Goal: Information Seeking & Learning: Learn about a topic

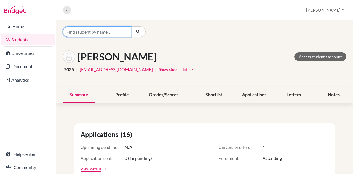
click at [88, 32] on input "Find student by name..." at bounding box center [97, 31] width 68 height 10
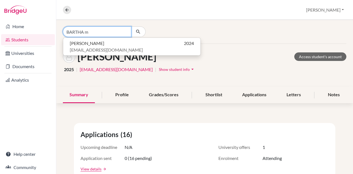
type input "BARTHA m"
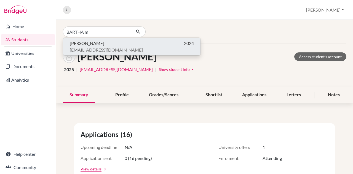
click button "[PERSON_NAME] 2024 [EMAIL_ADDRESS][DOMAIN_NAME]" at bounding box center [131, 47] width 137 height 18
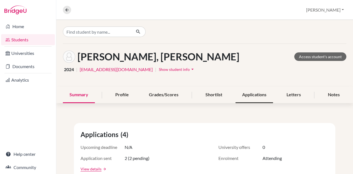
click at [250, 93] on div "Applications" at bounding box center [253, 95] width 37 height 16
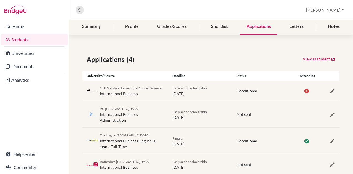
scroll to position [60, 0]
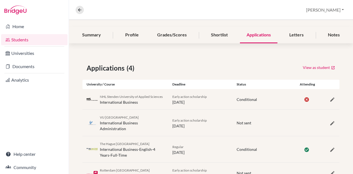
click at [100, 146] on span "The Hague [GEOGRAPHIC_DATA]" at bounding box center [125, 144] width 50 height 4
drag, startPoint x: 100, startPoint y: 148, endPoint x: 137, endPoint y: 154, distance: 37.9
click at [137, 154] on div "The Hague University of Applied Sciences International Business-English-4 Years…" at bounding box center [132, 149] width 64 height 17
copy div "The Hague University of Applied Sciences International Business"
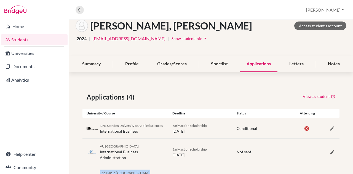
scroll to position [0, 0]
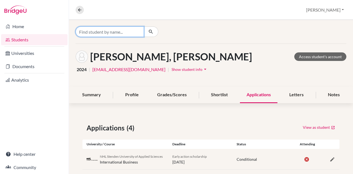
click at [102, 30] on input "Find student by name..." at bounding box center [110, 31] width 68 height 10
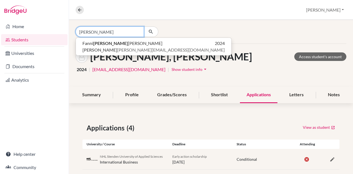
type input "[PERSON_NAME]"
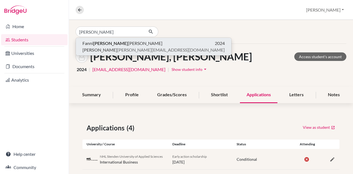
click button "[PERSON_NAME] 2024 [PERSON_NAME] [PERSON_NAME][EMAIL_ADDRESS][DOMAIN_NAME]" at bounding box center [154, 47] width 156 height 18
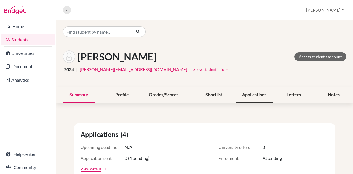
click at [248, 92] on div "Applications" at bounding box center [253, 95] width 37 height 16
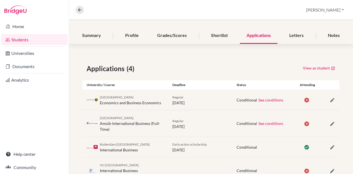
scroll to position [82, 0]
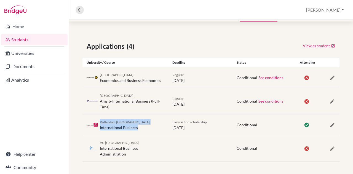
drag, startPoint x: 100, startPoint y: 120, endPoint x: 137, endPoint y: 130, distance: 38.7
click at [138, 130] on div "Rotterdam University of Applied Sciences International Business Early action sc…" at bounding box center [210, 124] width 257 height 20
copy div "Rotterdam University of Applied Sciences International Business"
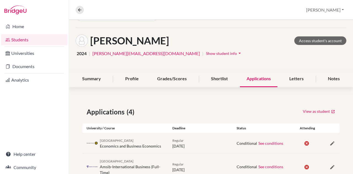
scroll to position [0, 0]
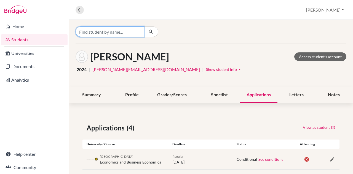
click at [122, 35] on input "Find student by name..." at bounding box center [110, 31] width 68 height 10
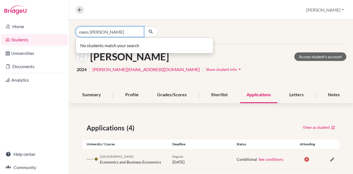
click at [97, 33] on input "mess [PERSON_NAME]" at bounding box center [110, 31] width 68 height 10
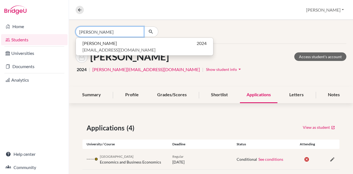
type input "[PERSON_NAME]"
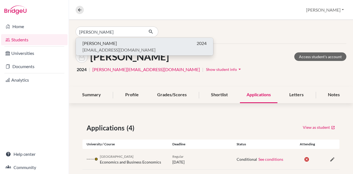
click button "[PERSON_NAME] 2024 [EMAIL_ADDRESS][DOMAIN_NAME]" at bounding box center [144, 47] width 137 height 18
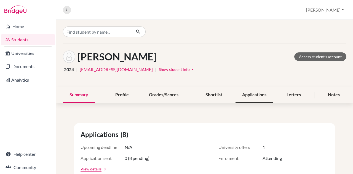
click at [255, 94] on div "Applications" at bounding box center [253, 95] width 37 height 16
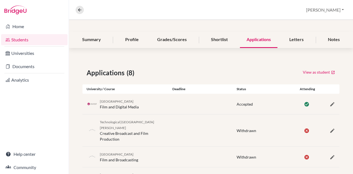
scroll to position [83, 0]
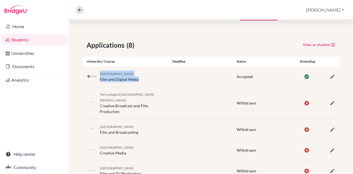
drag, startPoint x: 141, startPoint y: 79, endPoint x: 99, endPoint y: 73, distance: 42.5
click at [99, 73] on div "University of Galway Film and Digital Media" at bounding box center [125, 77] width 86 height 12
copy div "University of Galway Film and Digital Media"
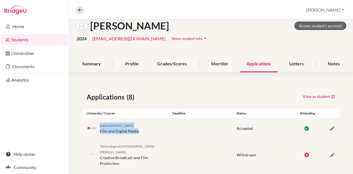
scroll to position [0, 0]
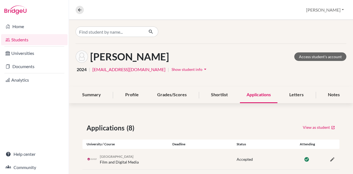
click at [121, 27] on div at bounding box center [211, 32] width 284 height 24
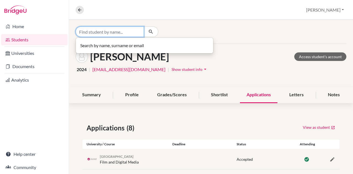
click at [121, 28] on input "Find student by name..." at bounding box center [110, 31] width 68 height 10
type input "[PERSON_NAME]"
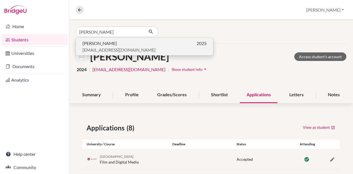
click at [108, 44] on span "[PERSON_NAME]" at bounding box center [99, 43] width 34 height 7
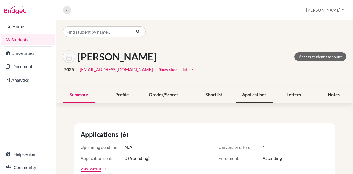
click at [240, 89] on div "Applications" at bounding box center [253, 95] width 37 height 16
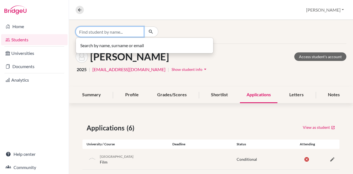
click at [119, 32] on input "Find student by name..." at bounding box center [110, 31] width 68 height 10
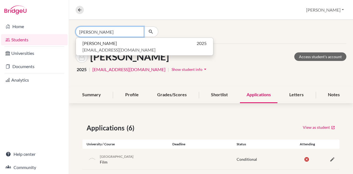
type input "[PERSON_NAME]"
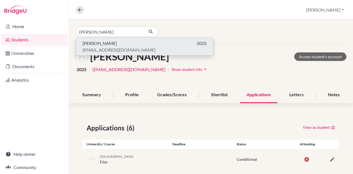
click button "[PERSON_NAME] 2025 [EMAIL_ADDRESS][DOMAIN_NAME]" at bounding box center [144, 47] width 137 height 18
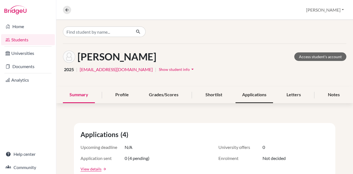
click at [239, 97] on div "Applications" at bounding box center [253, 95] width 37 height 16
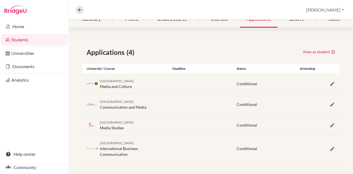
scroll to position [76, 0]
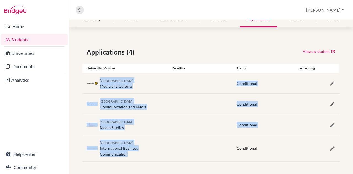
drag, startPoint x: 100, startPoint y: 80, endPoint x: 132, endPoint y: 156, distance: 83.2
click at [132, 156] on div "Applications (4) View as student University / Course Deadline Status Attending …" at bounding box center [211, 104] width 284 height 141
copy div "Utrecht University Media and Culture Conditional Erasmus University Rotterdam C…"
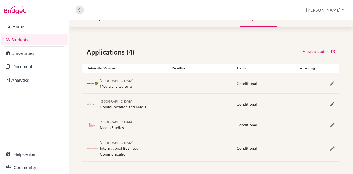
click at [157, 34] on div "Applications (4) View as student University / Course Deadline Status Attending …" at bounding box center [211, 104] width 284 height 141
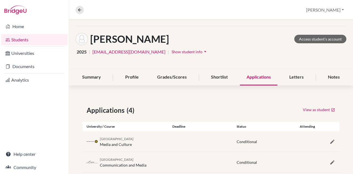
scroll to position [0, 0]
